Goal: Communication & Community: Answer question/provide support

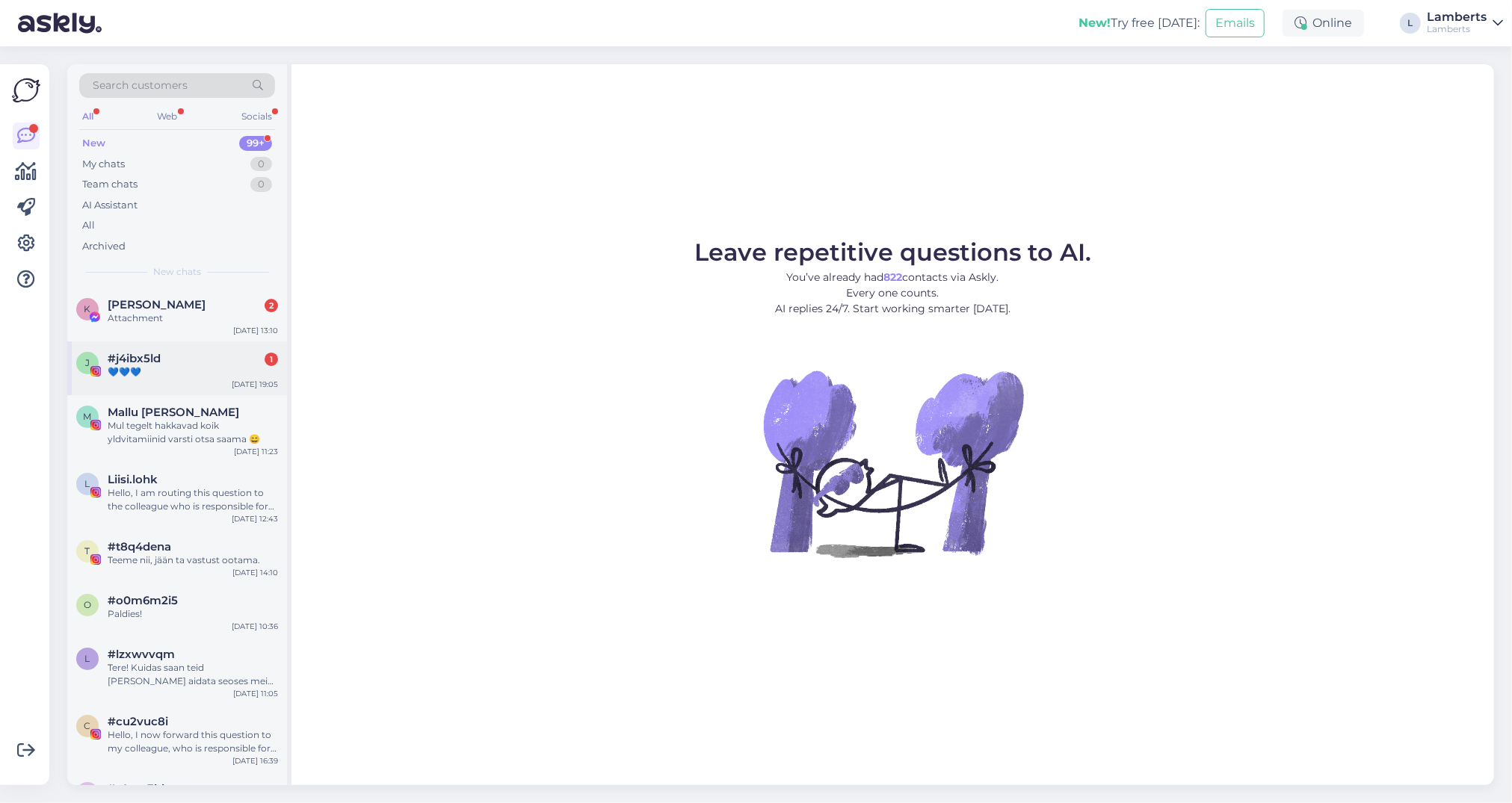
click at [218, 344] on div "j #j4ibx5ld 1 💙💙💙 [DATE] 19:05" at bounding box center [177, 369] width 220 height 54
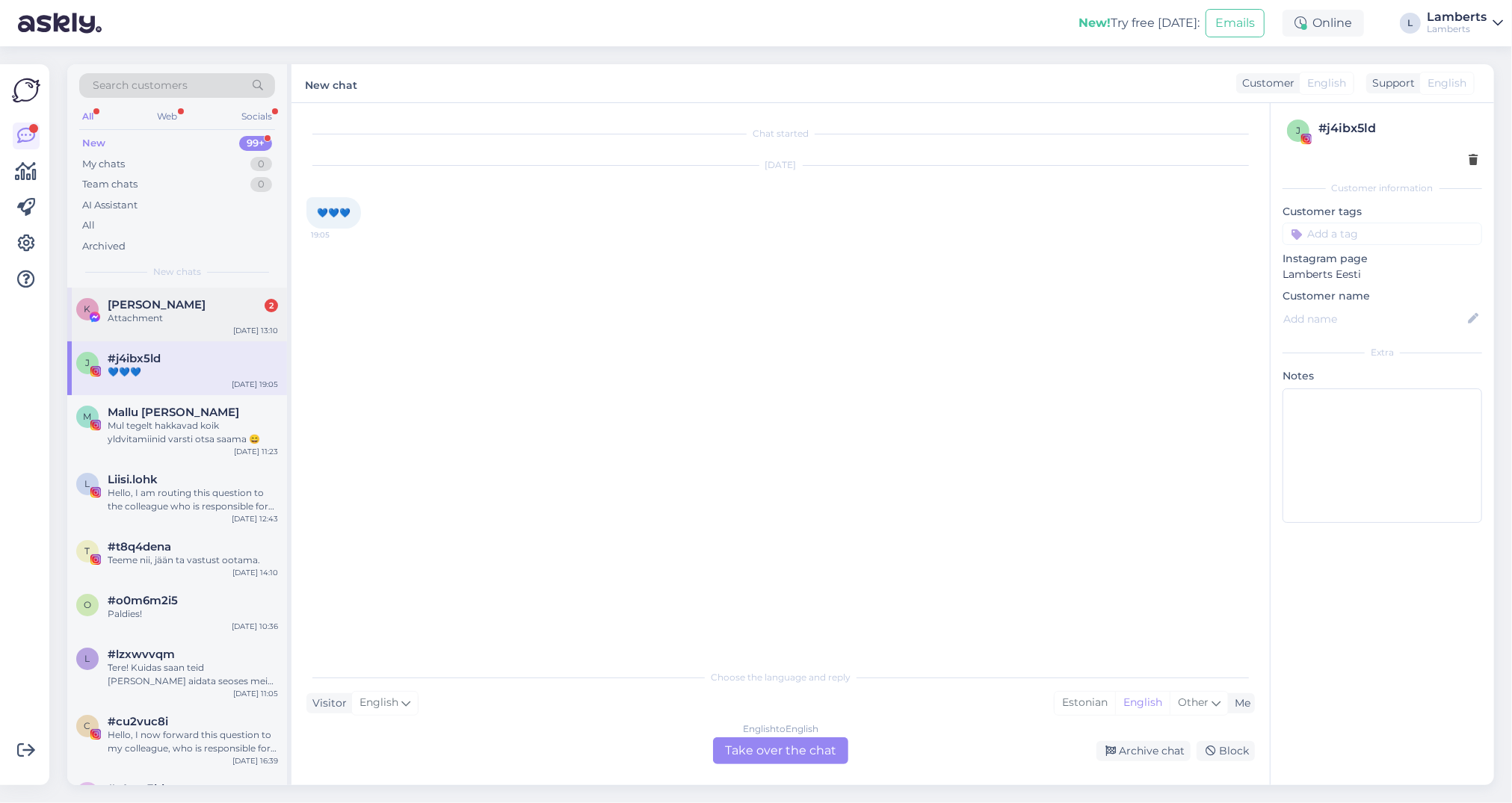
click at [207, 326] on div "K Kätrin Sagaja 2 Attachment [DATE] 13:10" at bounding box center [177, 315] width 220 height 54
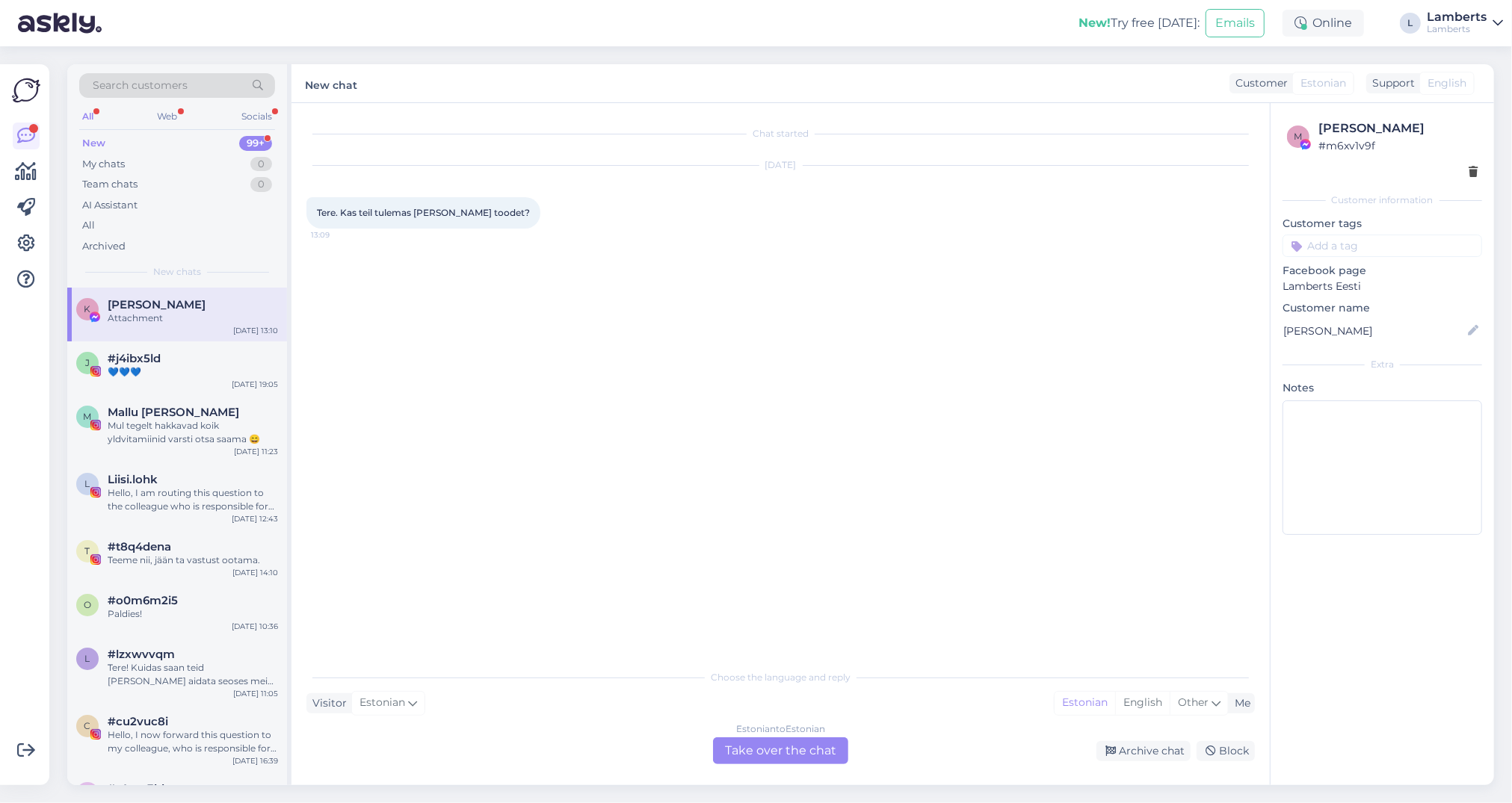
click at [780, 742] on div "Estonian to Estonian Take over the chat" at bounding box center [780, 751] width 136 height 27
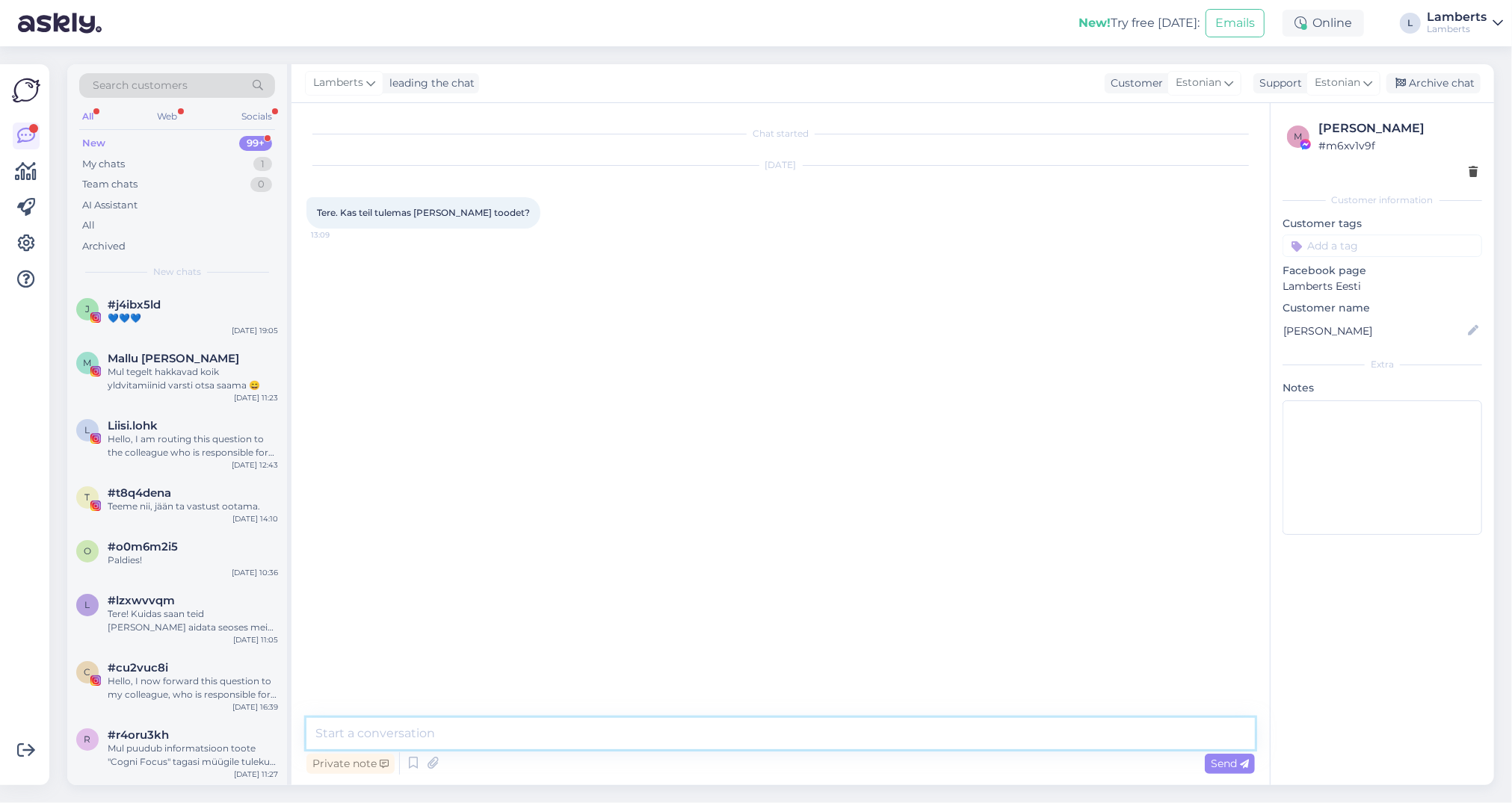
click at [703, 721] on textarea at bounding box center [780, 733] width 949 height 31
type textarea "Tere! Mis toodet mõtlete?"
click at [343, 345] on img at bounding box center [337, 356] width 60 height 60
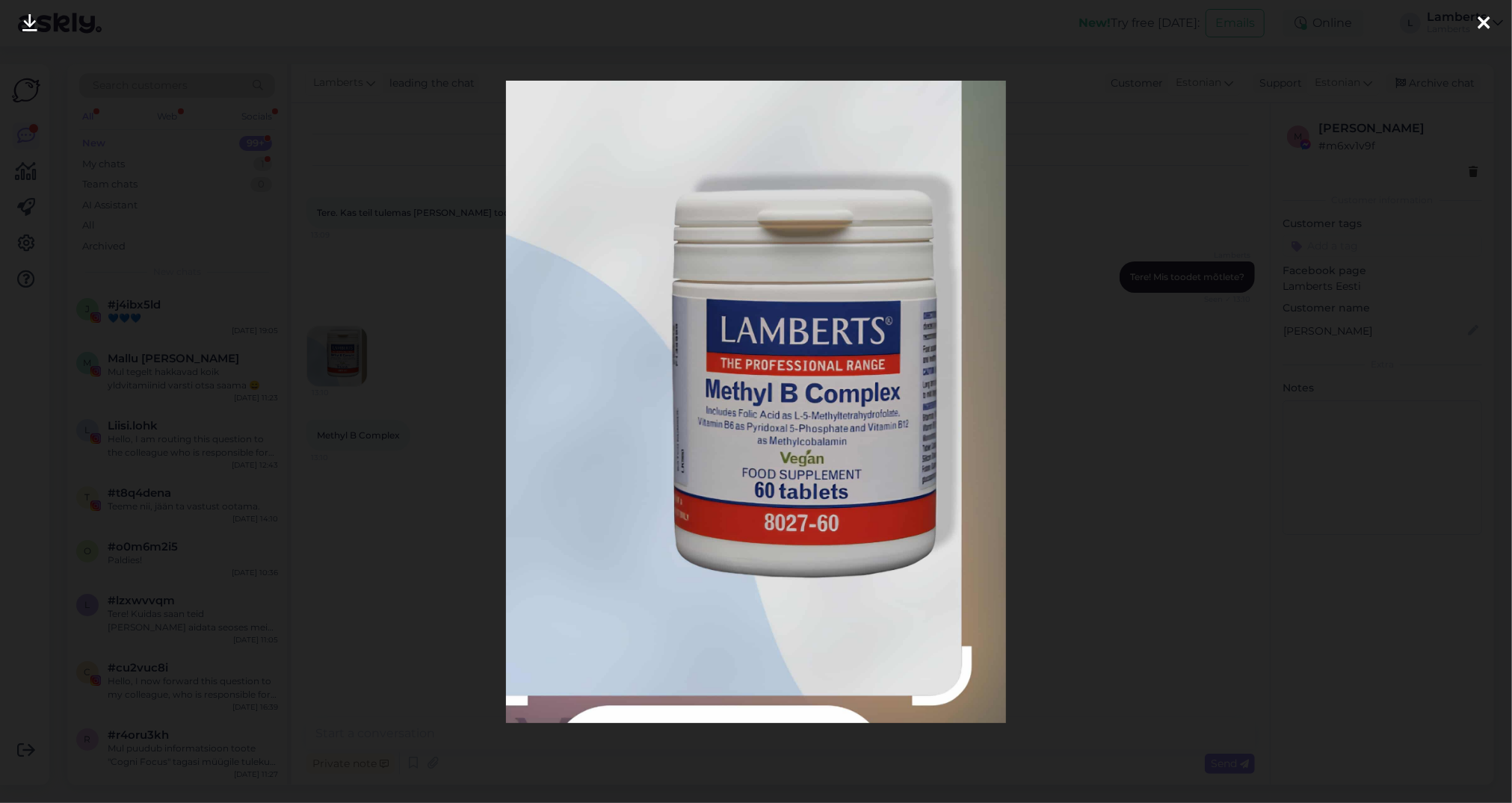
click at [1144, 499] on div at bounding box center [756, 402] width 1512 height 803
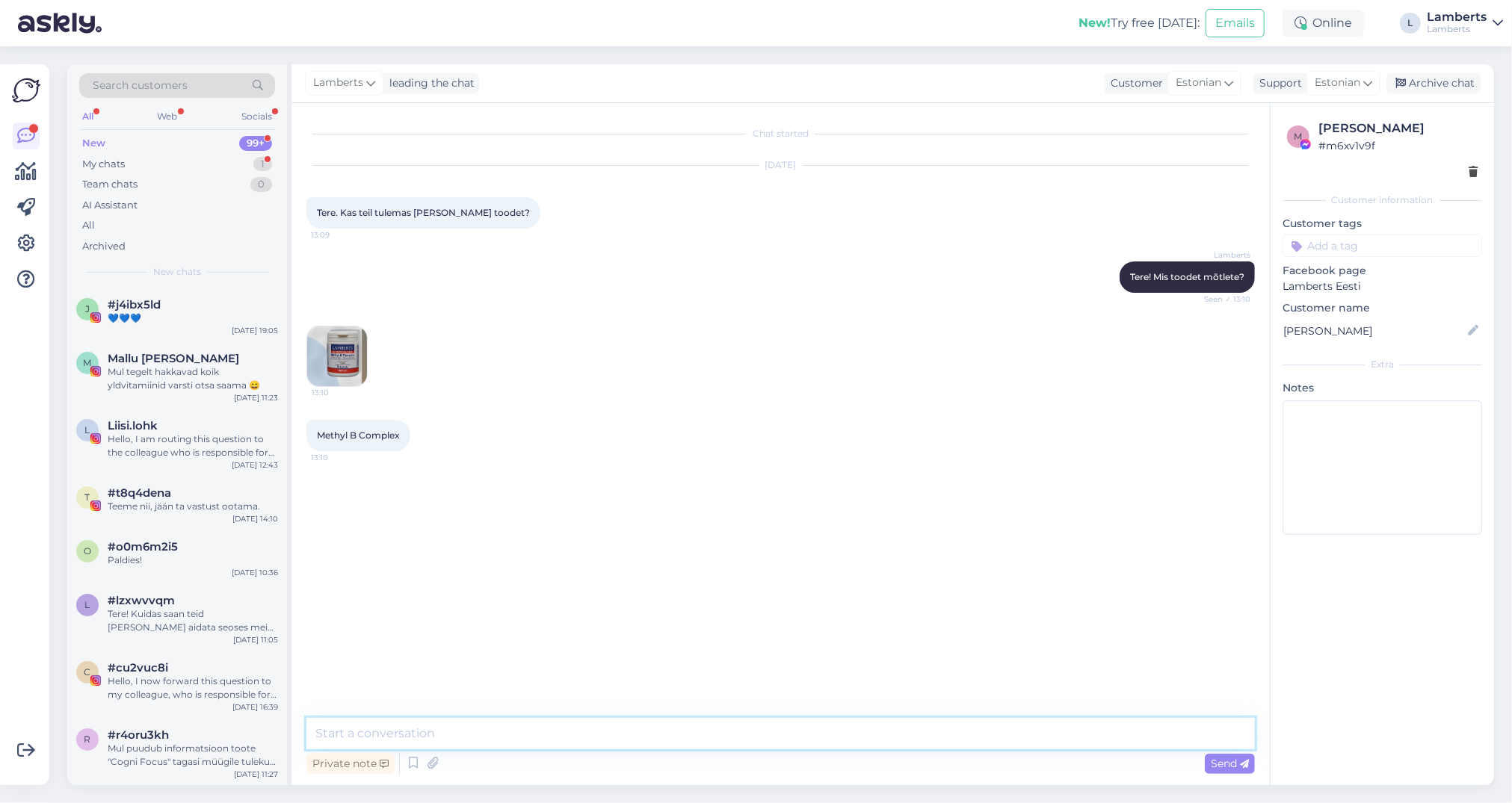
click at [791, 732] on textarea at bounding box center [780, 733] width 949 height 31
type textarea "Tänan! Kahjuks jah seda toodet hetkel [GEOGRAPHIC_DATA] ei ole. Uuesti meie lat…"
